Goal: Task Accomplishment & Management: Manage account settings

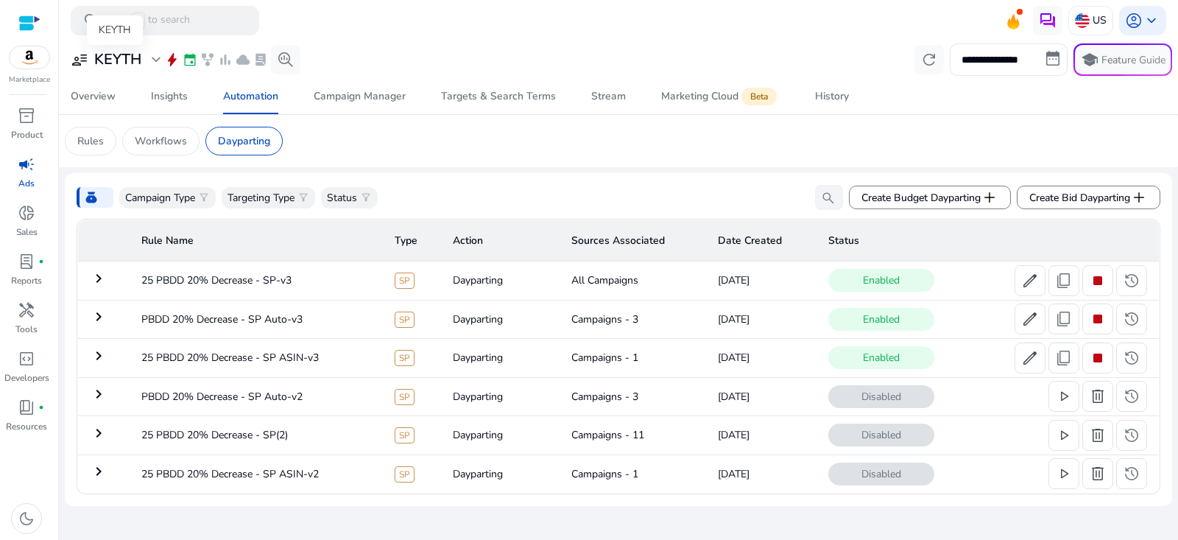
click at [130, 66] on h3 "KEYTH" at bounding box center [117, 60] width 47 height 18
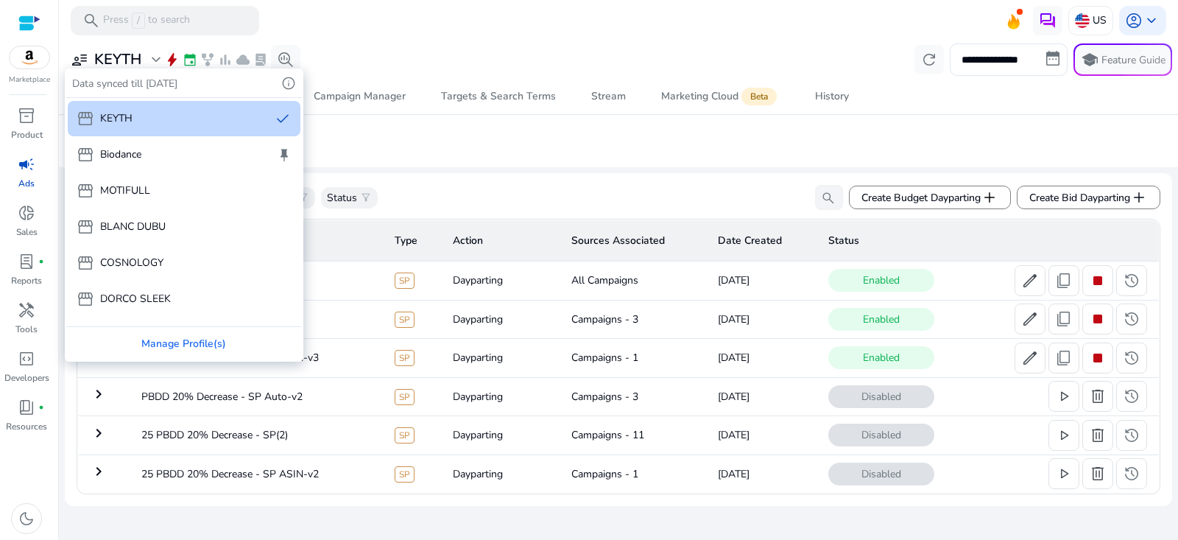
click at [143, 147] on div "storefront Biodance keep" at bounding box center [184, 154] width 233 height 35
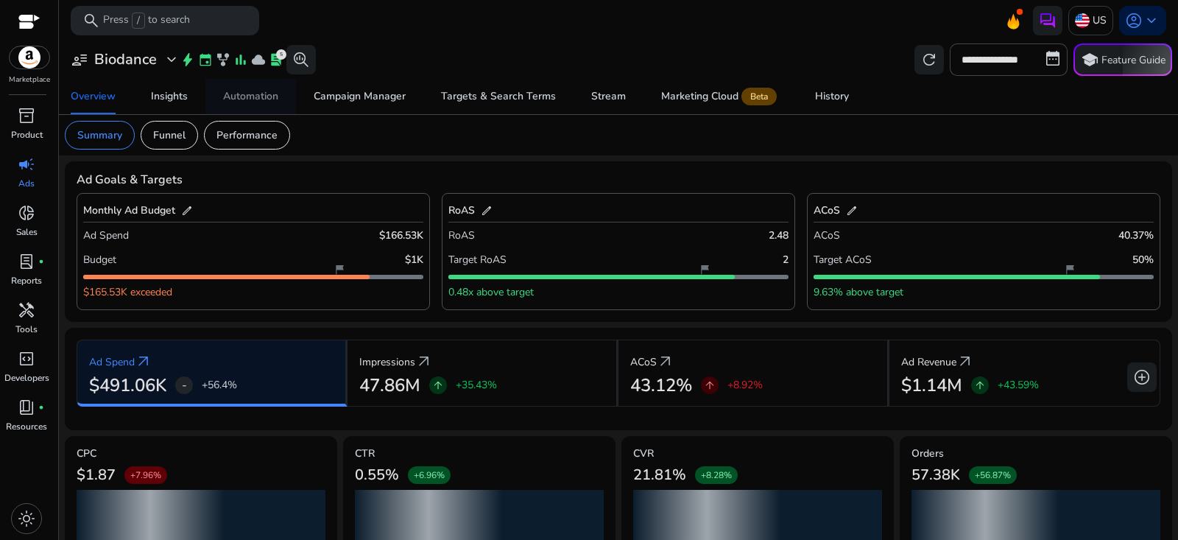
click at [242, 99] on div "Automation" at bounding box center [250, 96] width 55 height 10
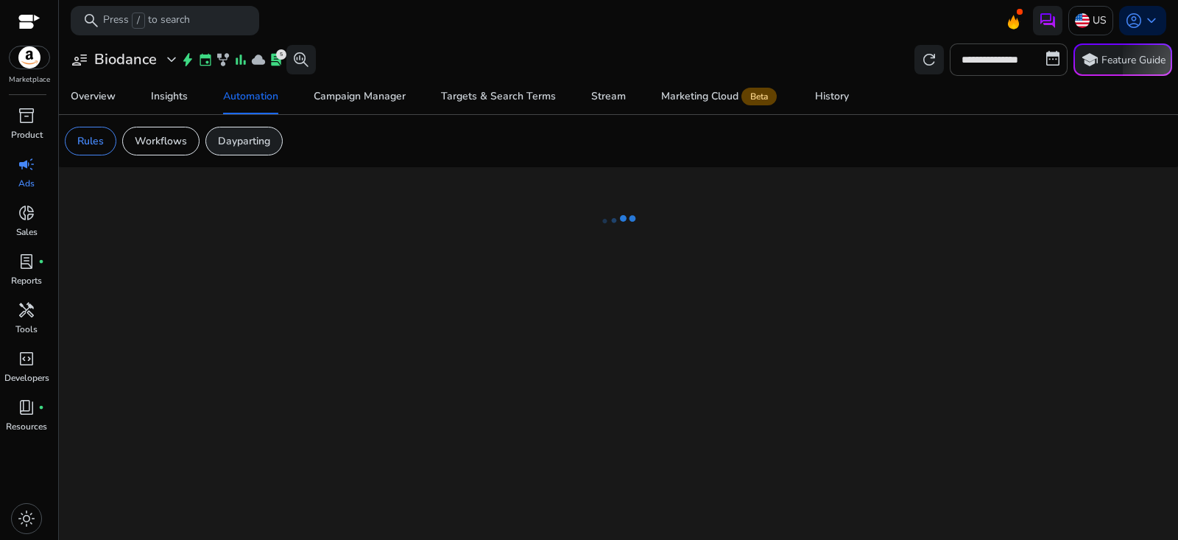
click at [253, 141] on p "Dayparting" at bounding box center [244, 140] width 52 height 15
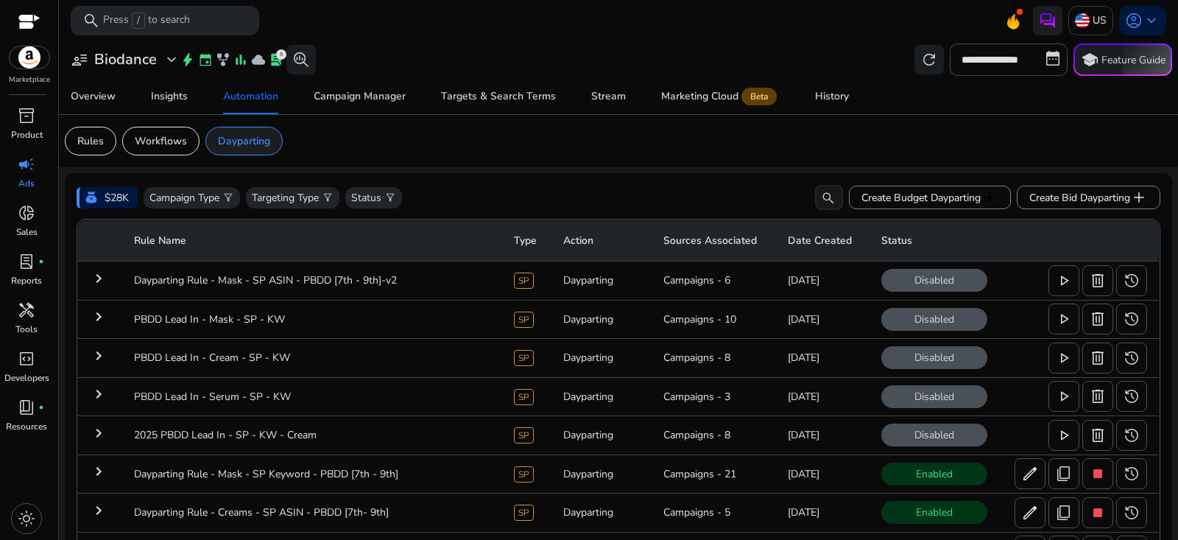
click at [253, 149] on div "Dayparting" at bounding box center [243, 141] width 77 height 29
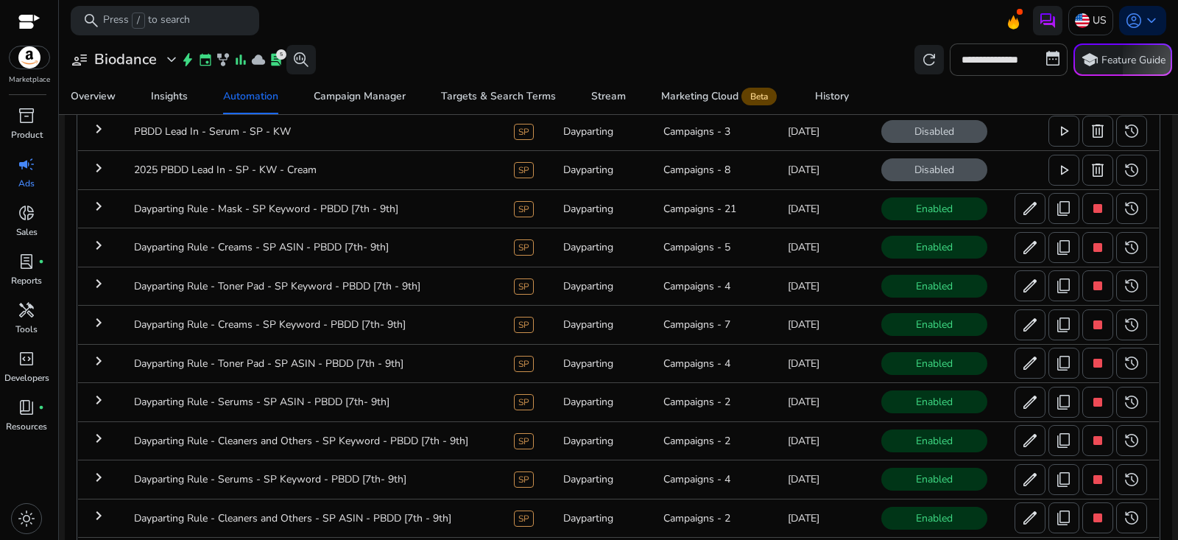
scroll to position [275, 0]
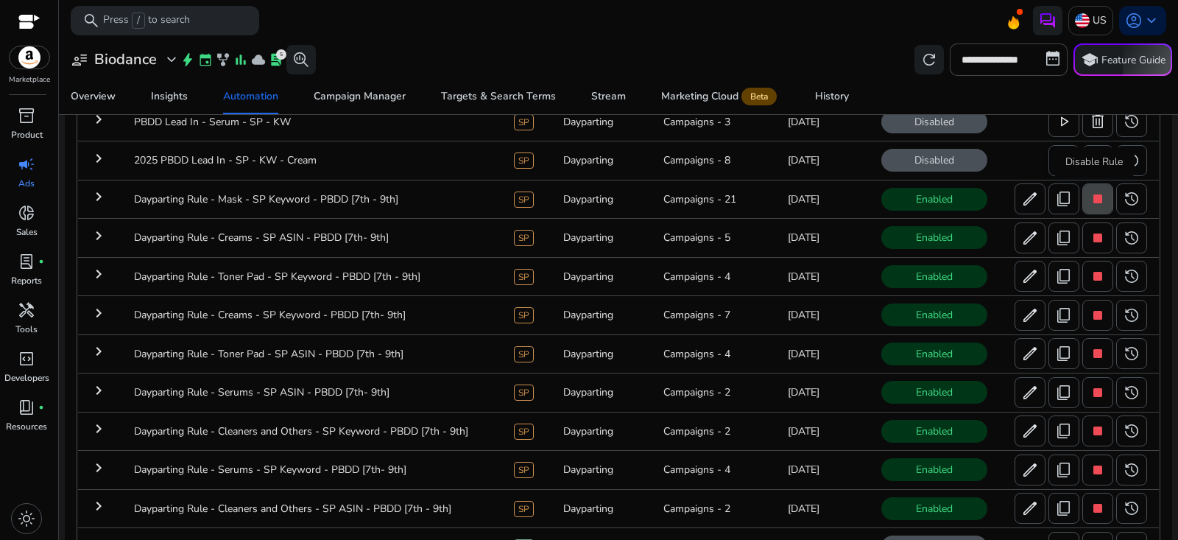
click at [1093, 201] on span "stop" at bounding box center [1098, 199] width 18 height 18
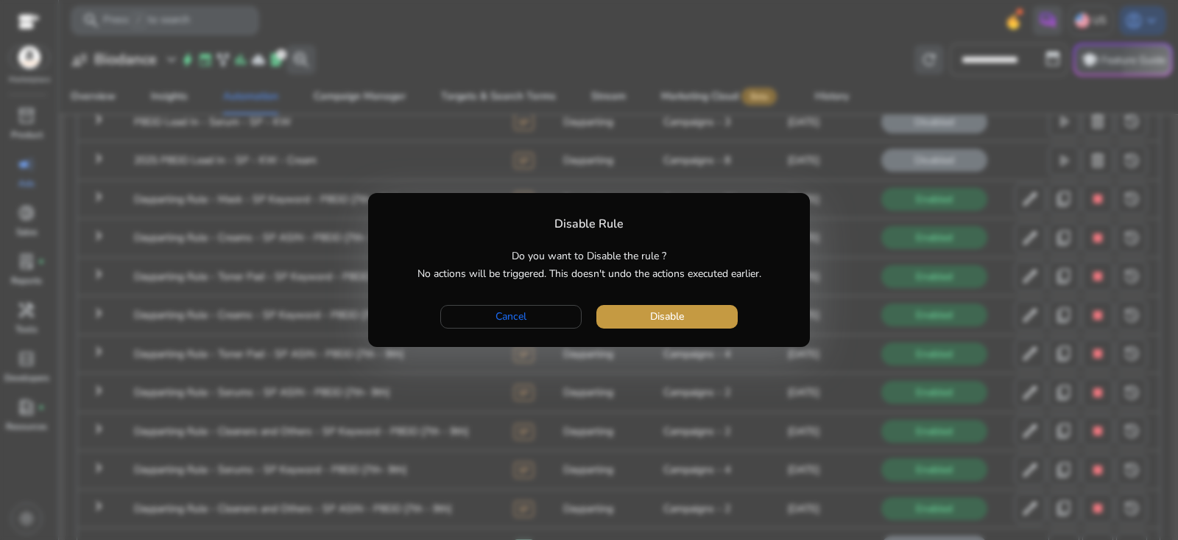
click at [702, 320] on span "button" at bounding box center [666, 316] width 141 height 35
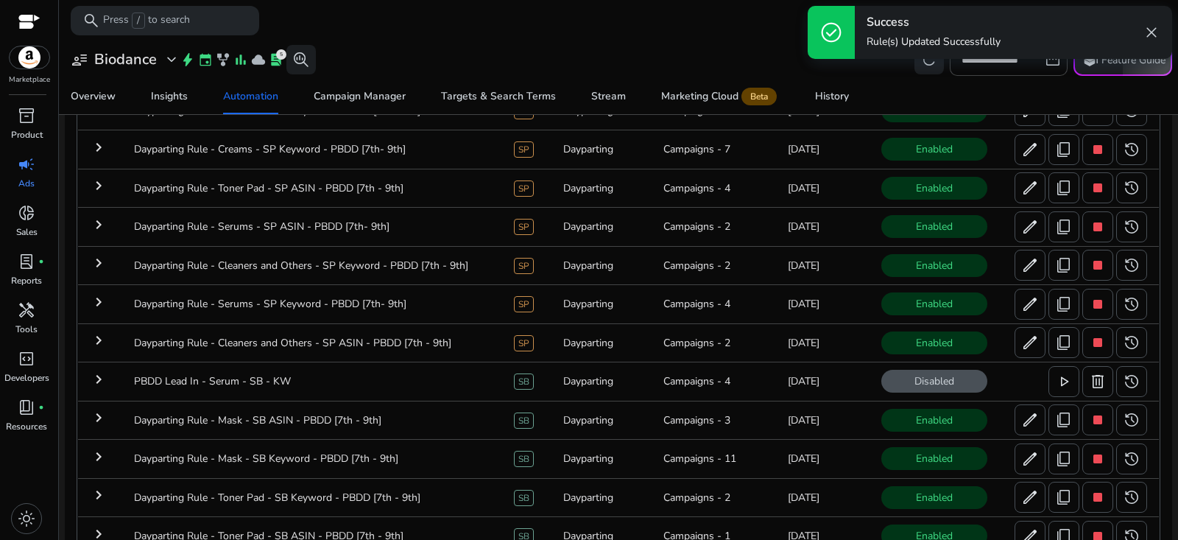
scroll to position [447, 0]
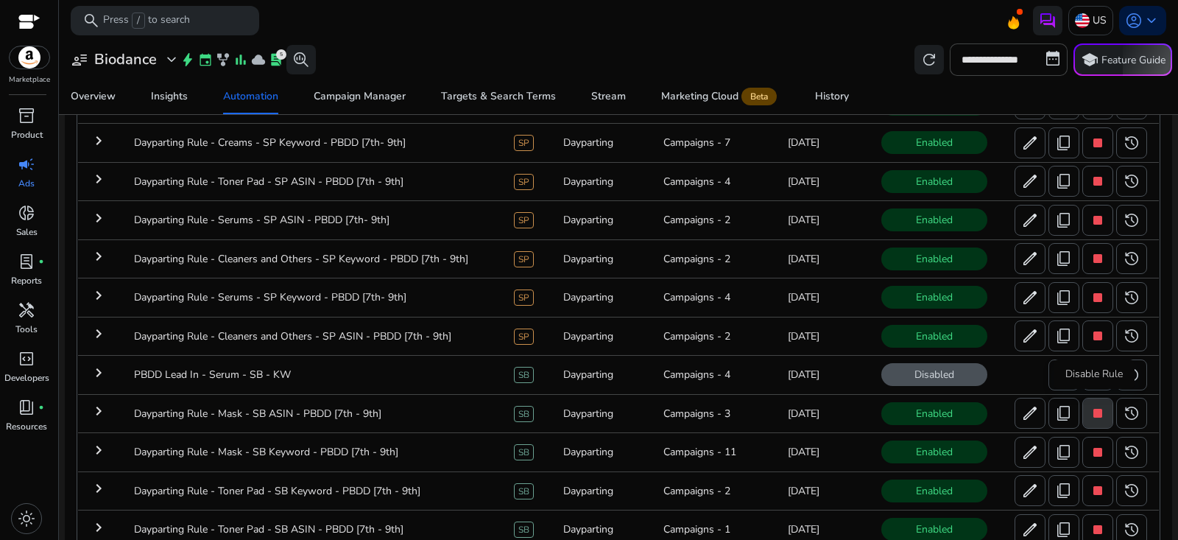
click at [1090, 412] on span "stop" at bounding box center [1098, 413] width 18 height 18
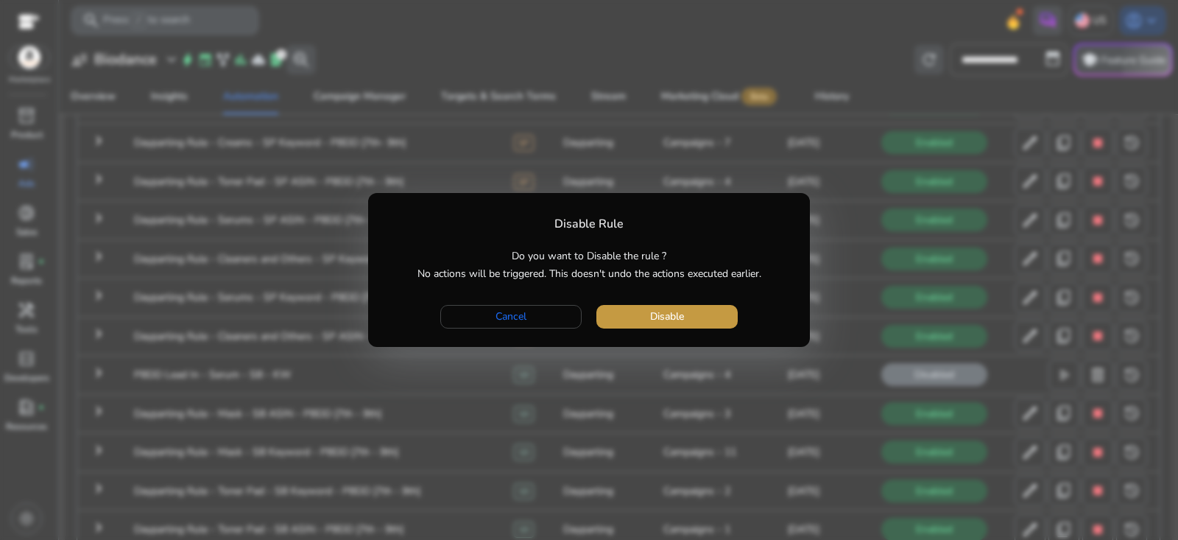
click at [716, 317] on span "button" at bounding box center [666, 316] width 141 height 35
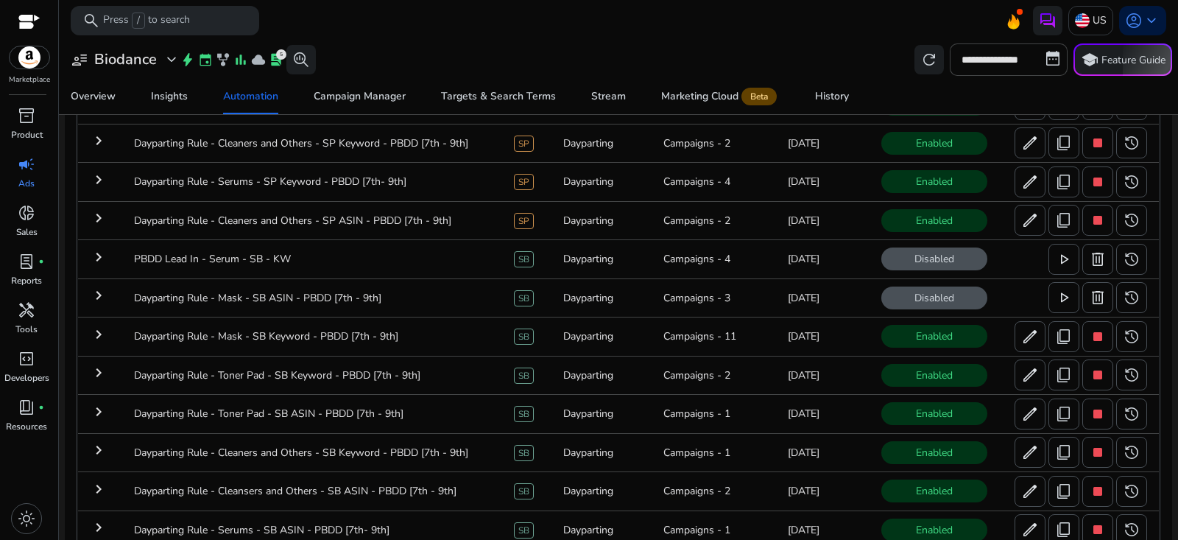
scroll to position [561, 0]
click at [1089, 334] on span "stop" at bounding box center [1098, 338] width 18 height 18
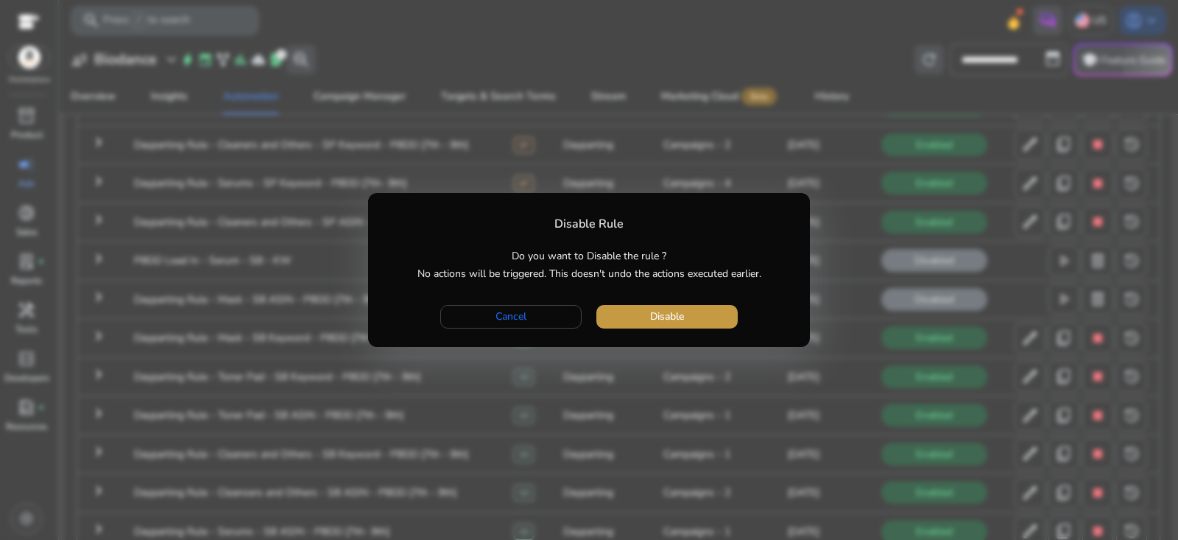
click at [720, 319] on span "button" at bounding box center [666, 316] width 141 height 35
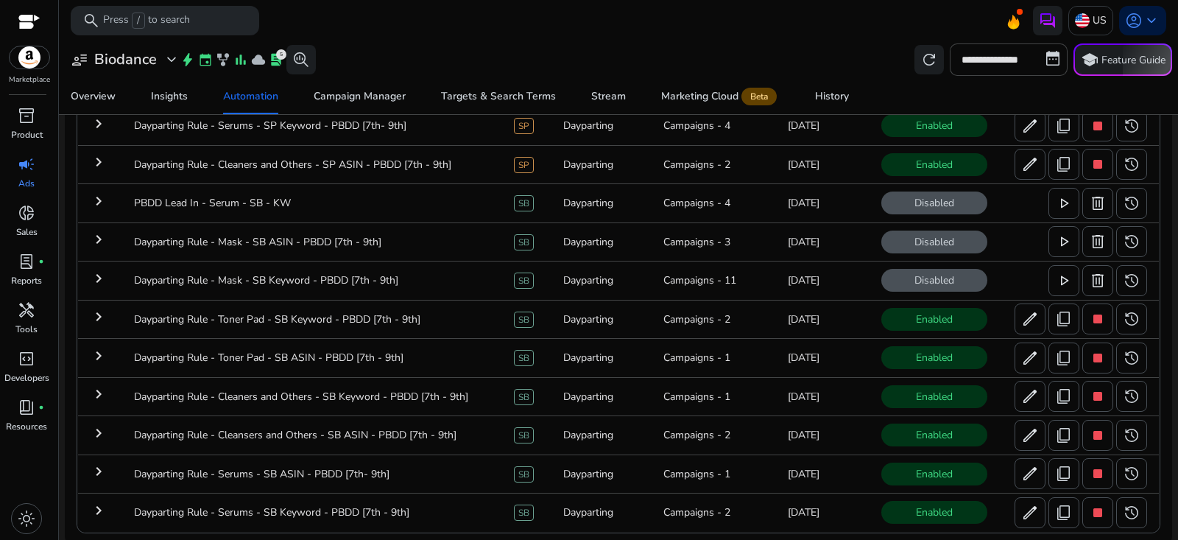
scroll to position [616, 0]
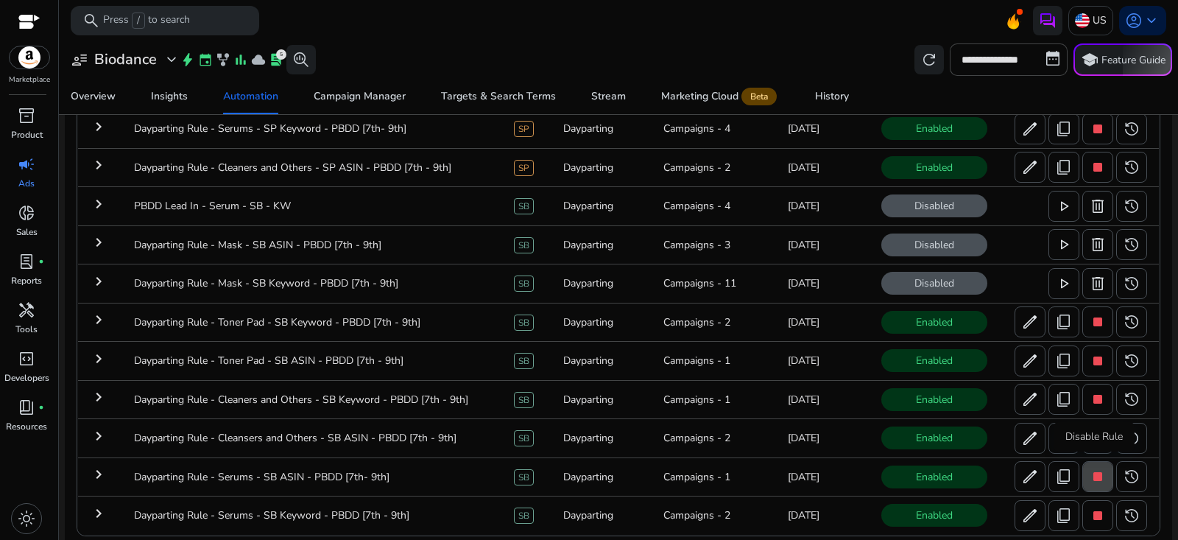
click at [1094, 470] on span "stop" at bounding box center [1098, 477] width 18 height 18
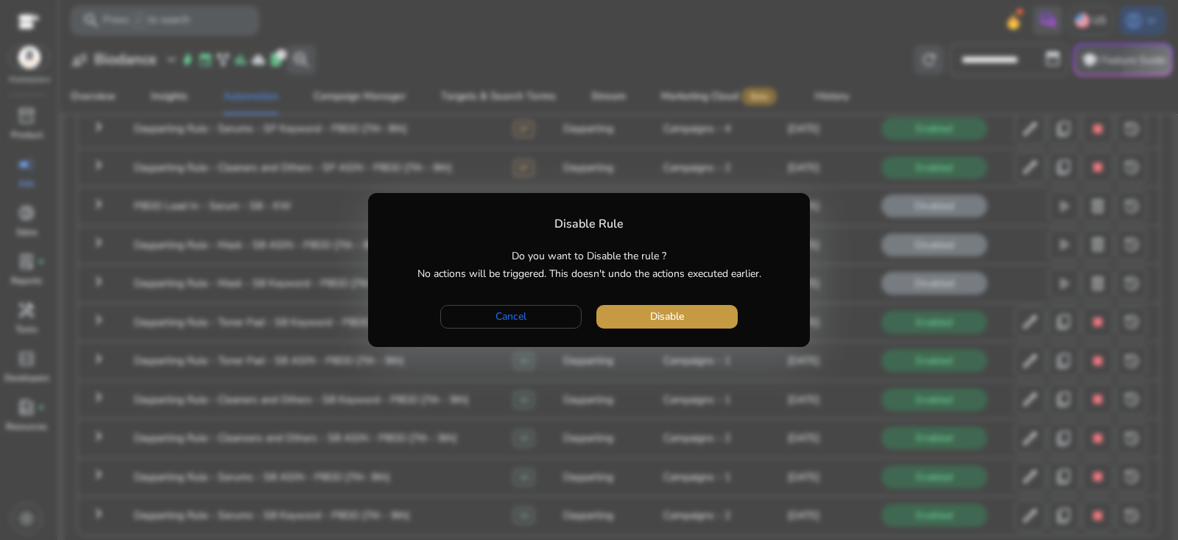
click at [701, 322] on span "button" at bounding box center [666, 316] width 141 height 35
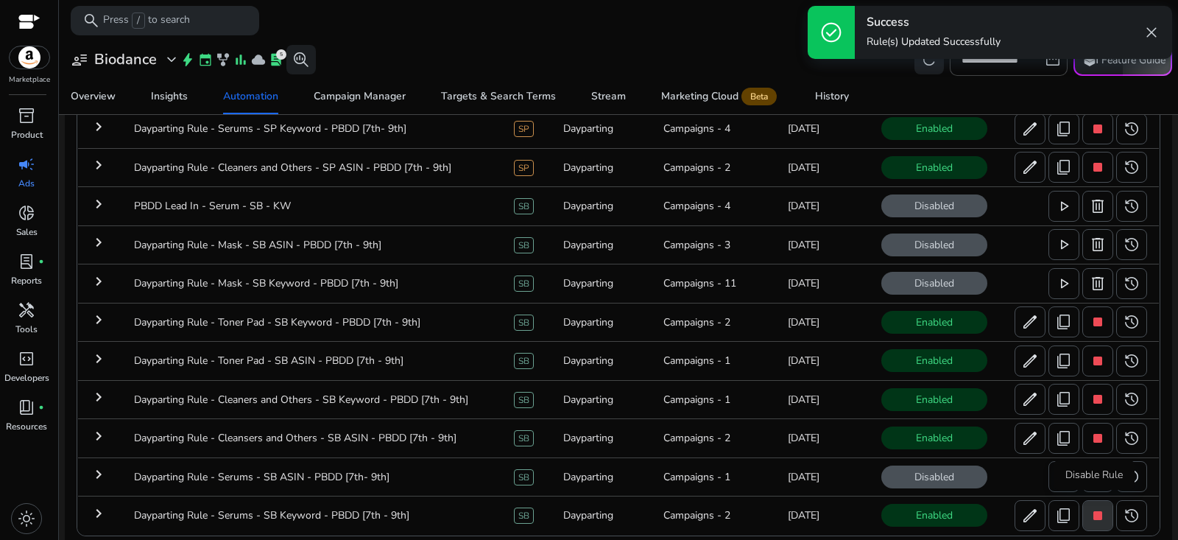
click at [1096, 514] on span "stop" at bounding box center [1098, 516] width 18 height 18
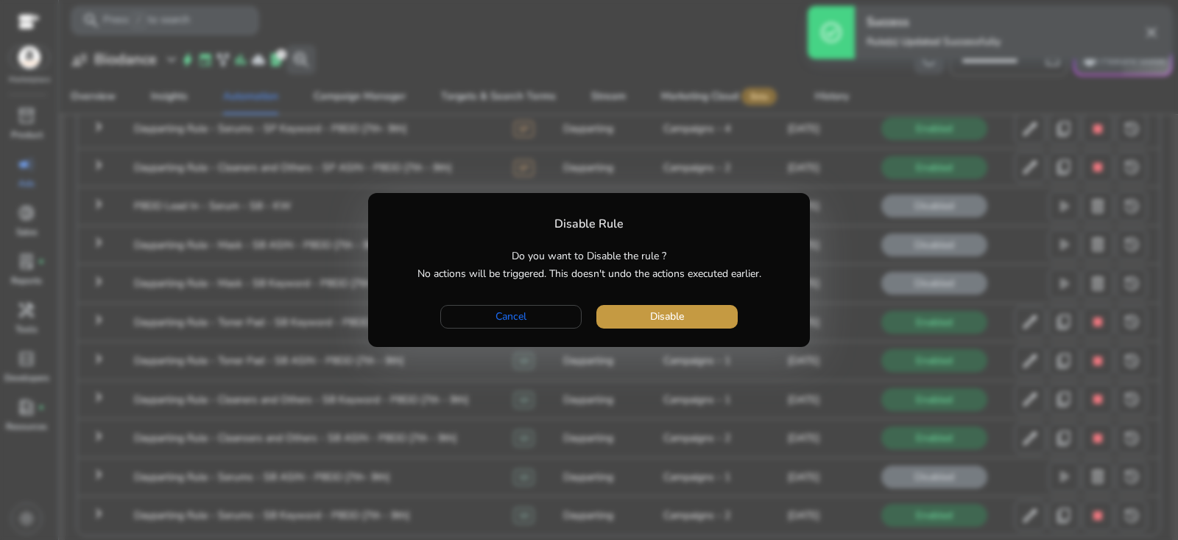
click at [713, 318] on span "button" at bounding box center [666, 316] width 141 height 35
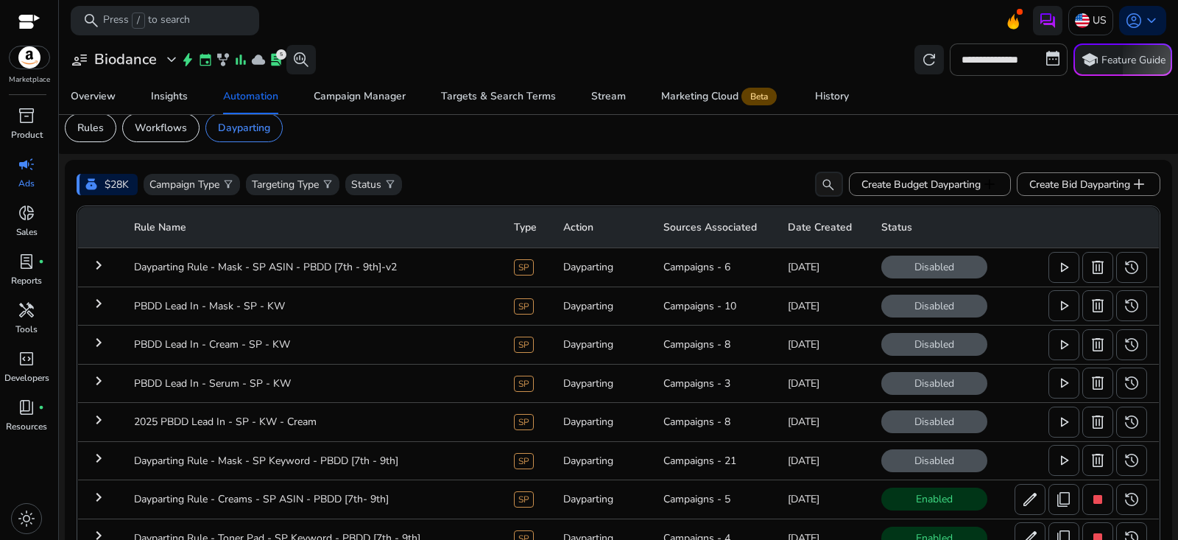
scroll to position [0, 0]
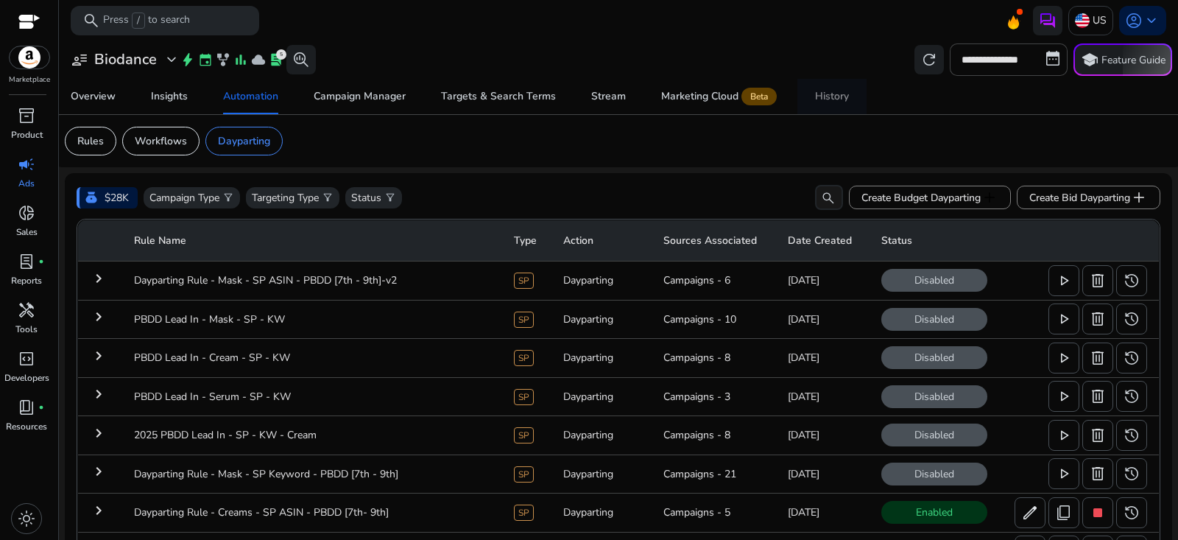
click at [833, 102] on div "History" at bounding box center [832, 96] width 34 height 10
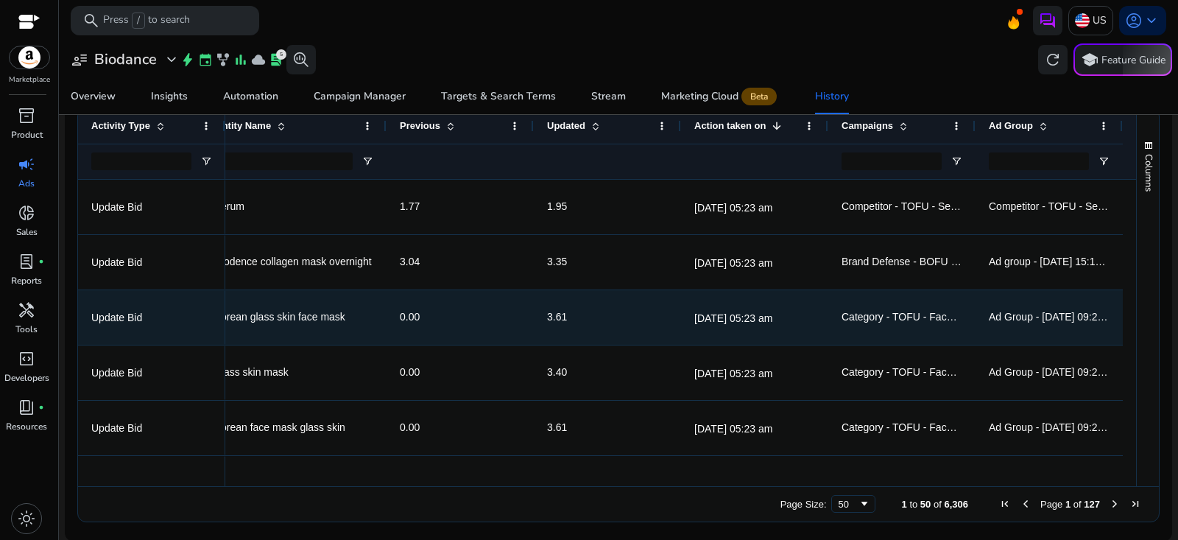
scroll to position [183, 0]
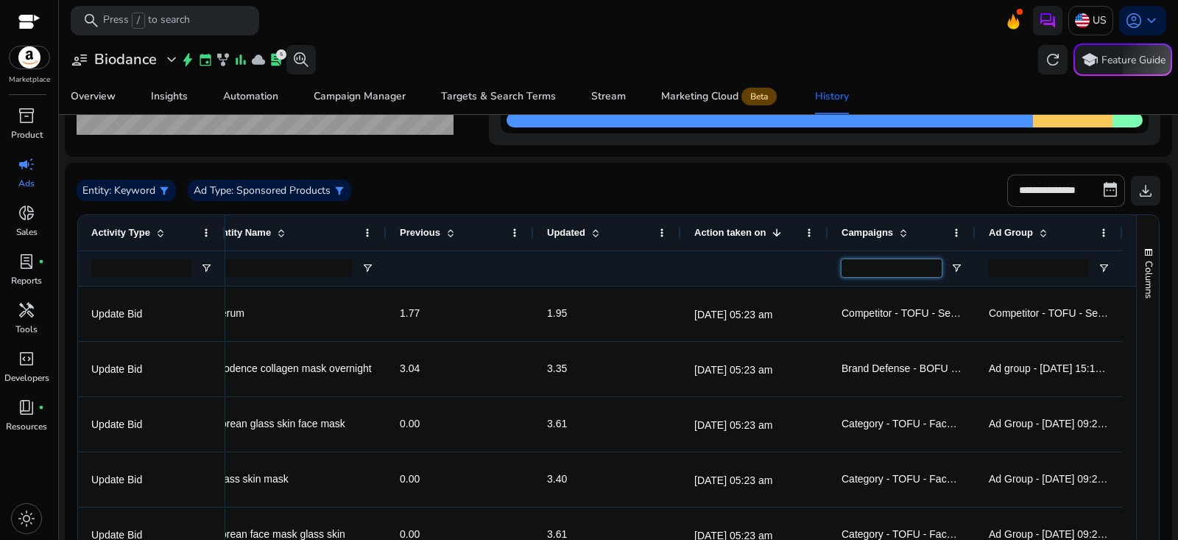
click at [890, 269] on input "Campaigns Filter Input" at bounding box center [892, 268] width 100 height 18
paste input "**********"
type input "**********"
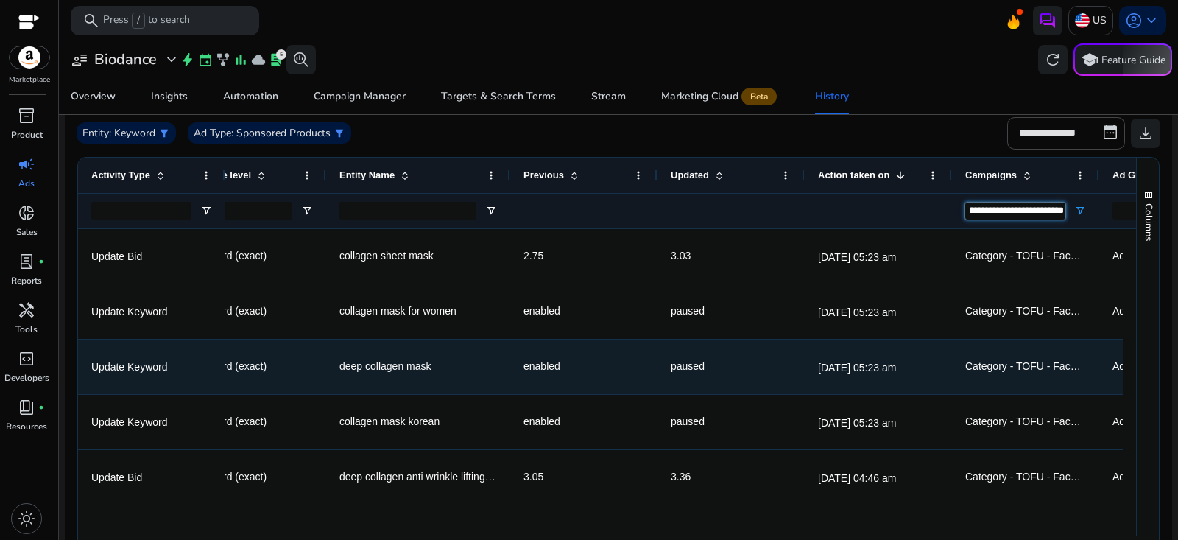
scroll to position [0, 0]
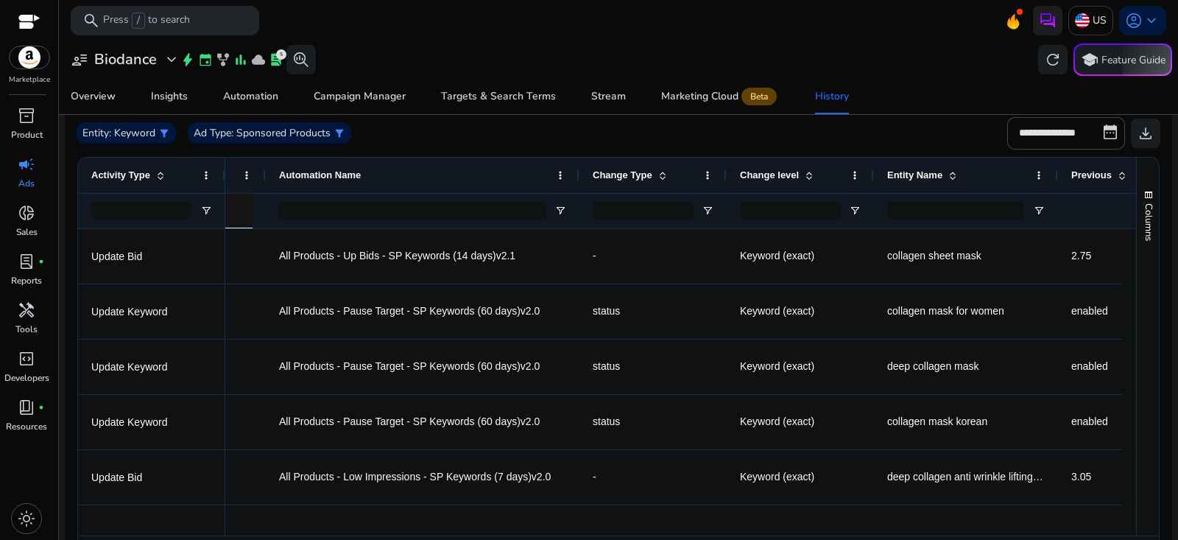
drag, startPoint x: 412, startPoint y: 175, endPoint x: 573, endPoint y: 202, distance: 162.8
click at [574, 203] on div "Change level Entity Name Previous Updated All" at bounding box center [963, 193] width 1689 height 71
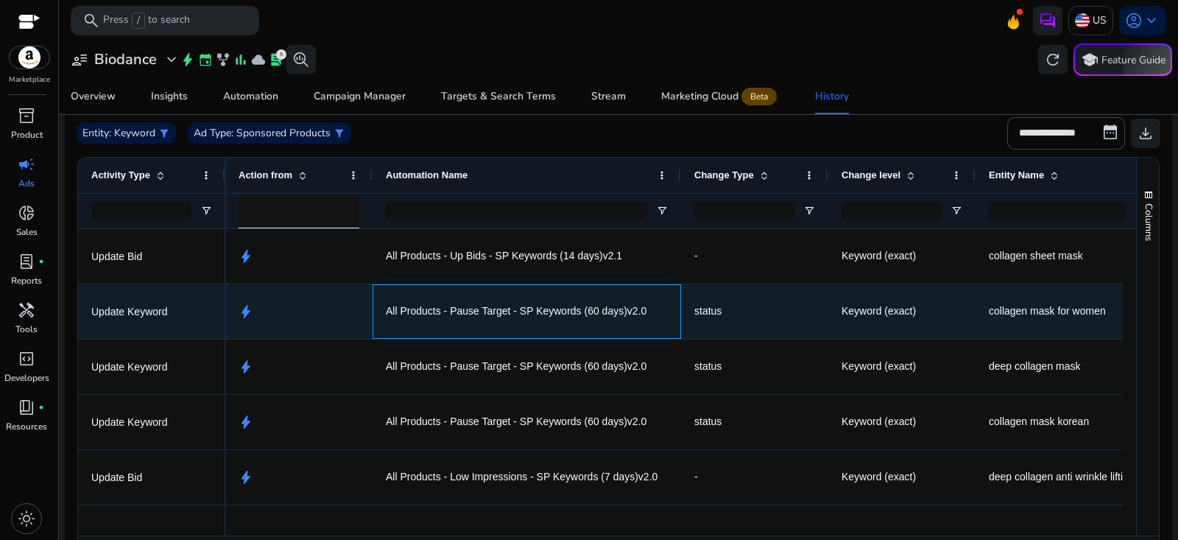
click at [452, 316] on span "All Products - Pause Target - SP Keywords (60 days)v2.0" at bounding box center [516, 311] width 261 height 30
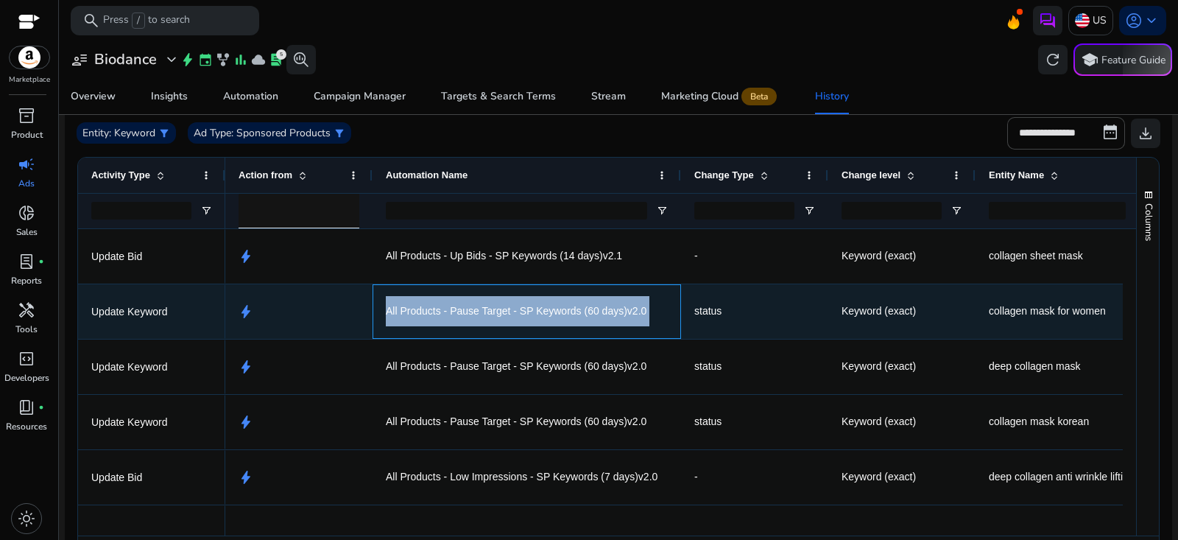
click at [452, 316] on span "All Products - Pause Target - SP Keywords (60 days)v2.0" at bounding box center [516, 311] width 261 height 30
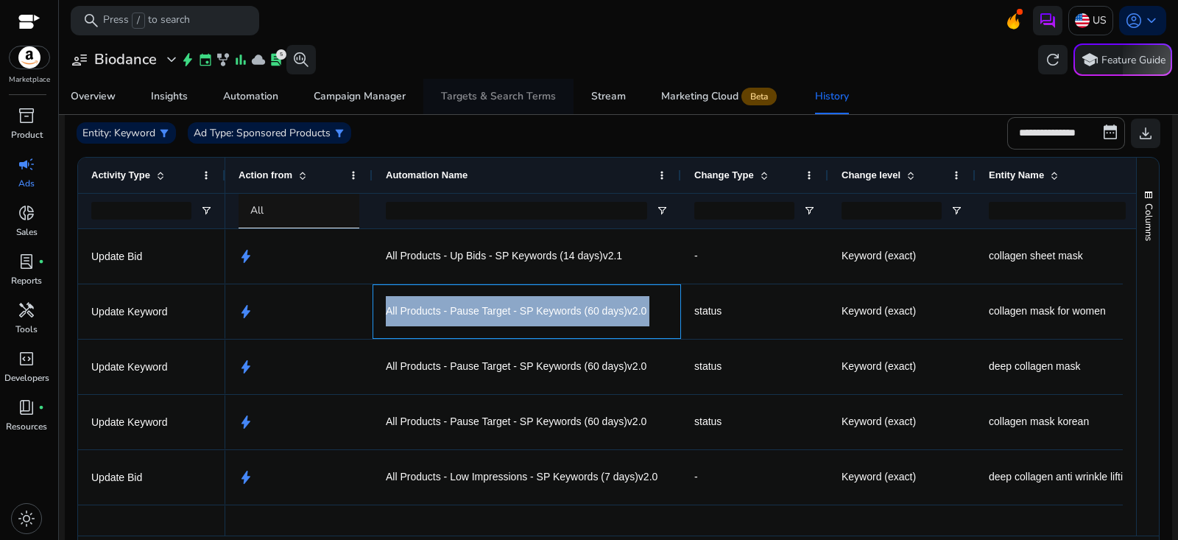
copy span "All Products - Pause Target - SP Keywords (60 days)v2.0"
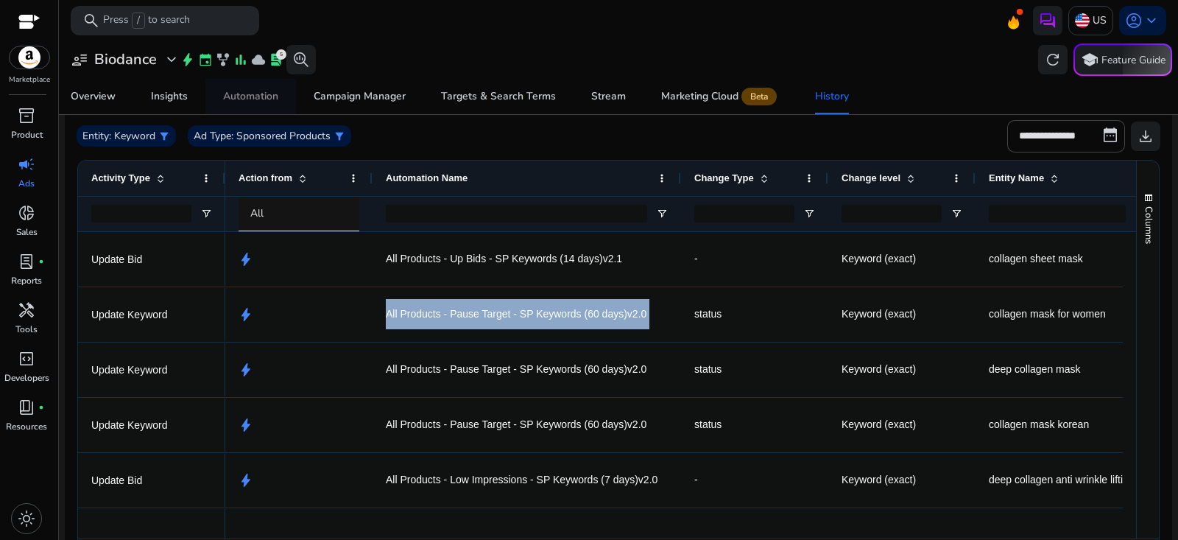
click at [254, 100] on div "Automation" at bounding box center [250, 96] width 55 height 10
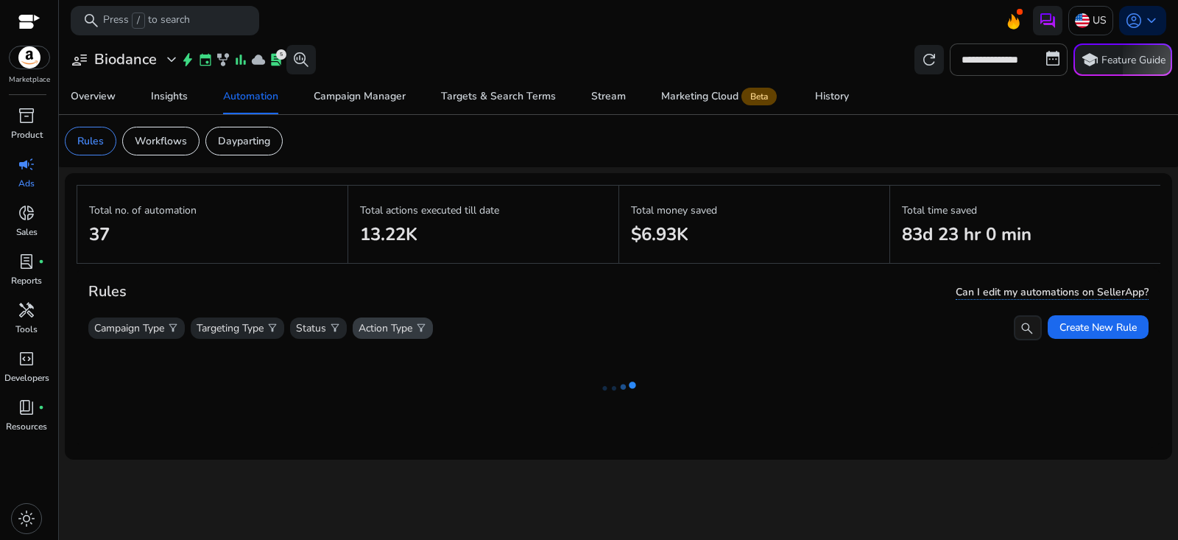
click at [427, 324] on span "filter_alt" at bounding box center [421, 328] width 12 height 12
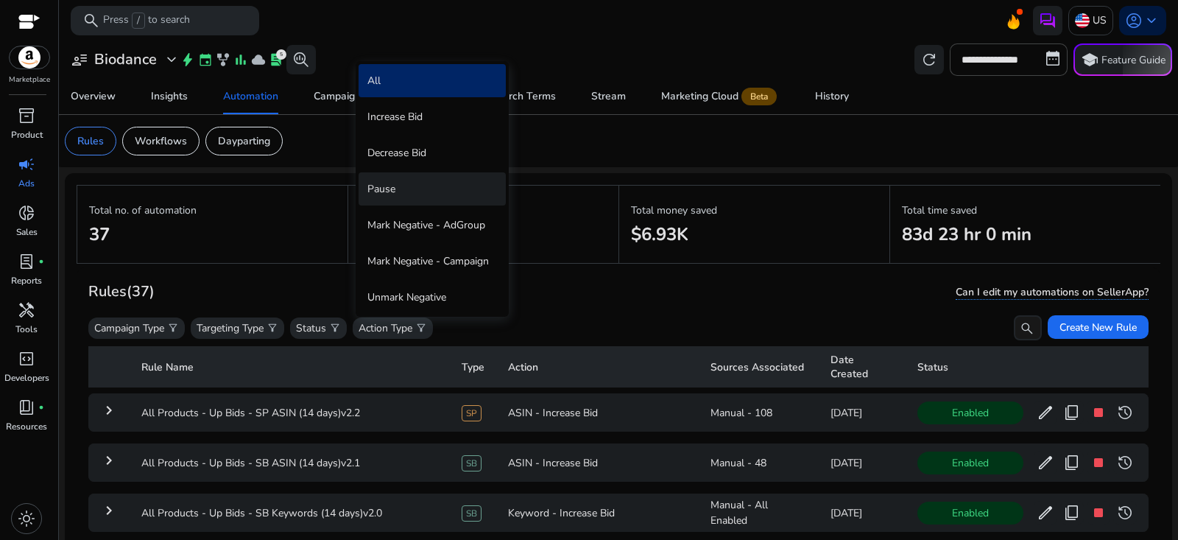
click at [434, 192] on div "Pause" at bounding box center [432, 188] width 147 height 33
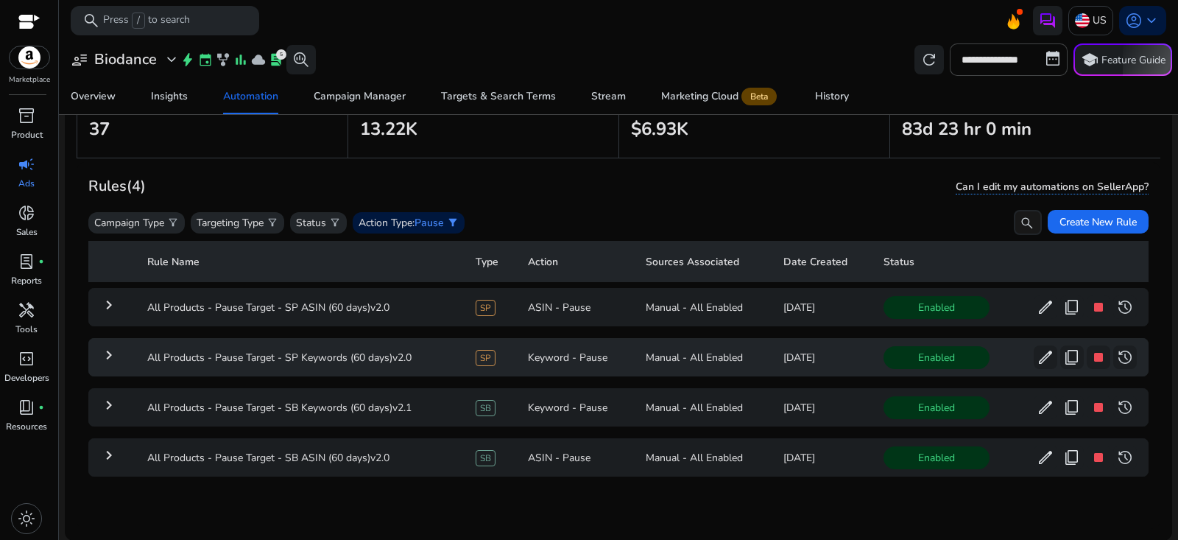
click at [102, 355] on mat-icon "keyboard_arrow_right" at bounding box center [109, 355] width 18 height 18
